Goal: Navigation & Orientation: Find specific page/section

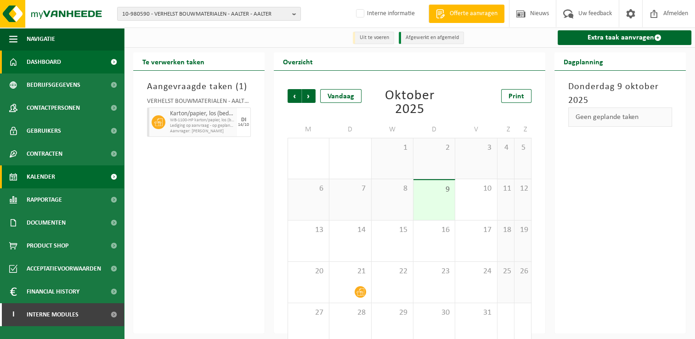
click at [45, 65] on span "Dashboard" at bounding box center [44, 61] width 34 height 23
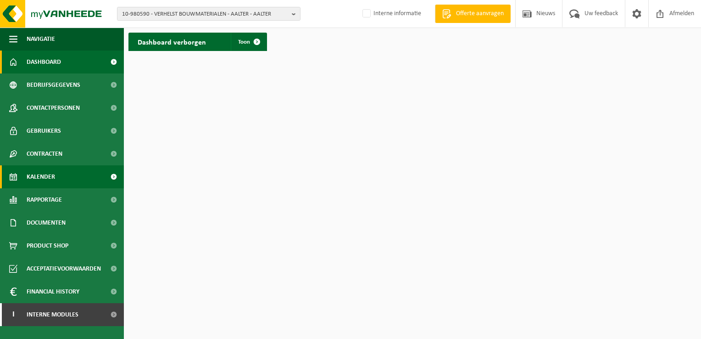
click at [46, 174] on span "Kalender" at bounding box center [41, 176] width 28 height 23
